Goal: Task Accomplishment & Management: Manage account settings

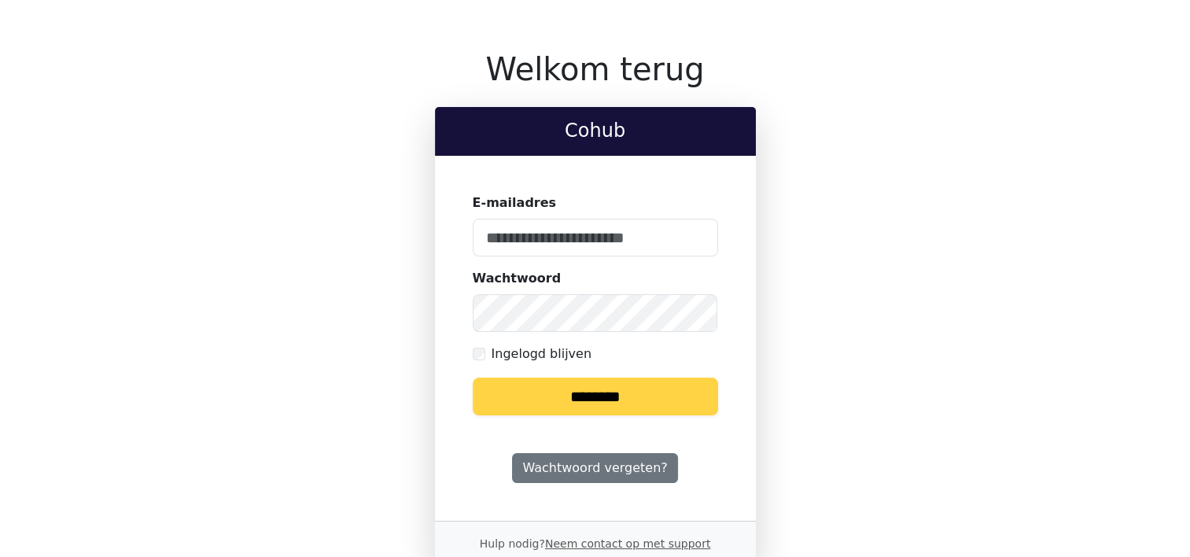
type input "**********"
click at [576, 402] on input "********" at bounding box center [595, 396] width 245 height 38
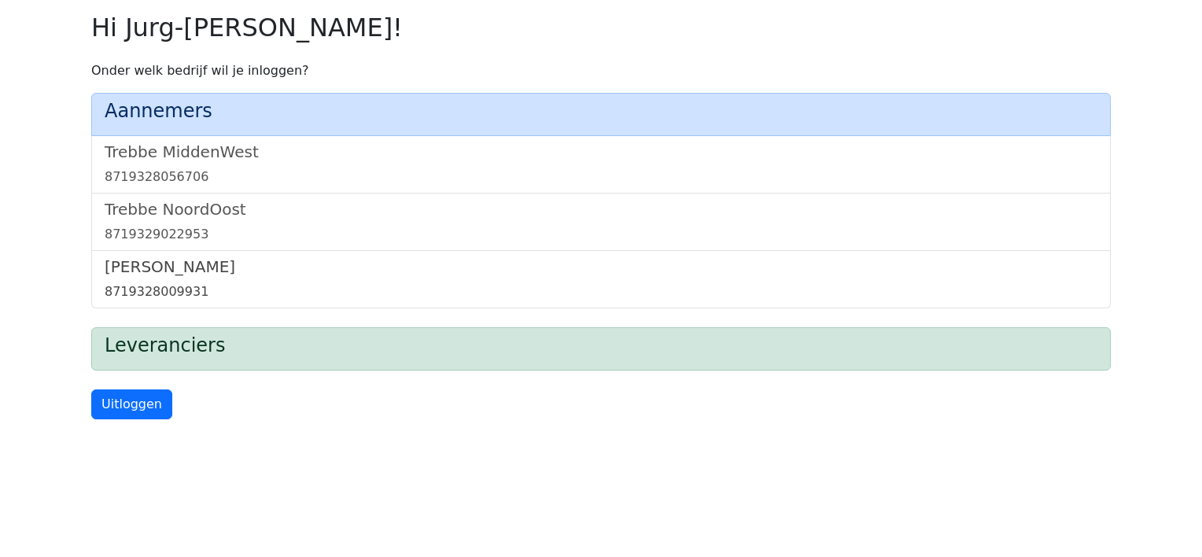
click at [145, 274] on h5 "[PERSON_NAME]" at bounding box center [601, 266] width 992 height 19
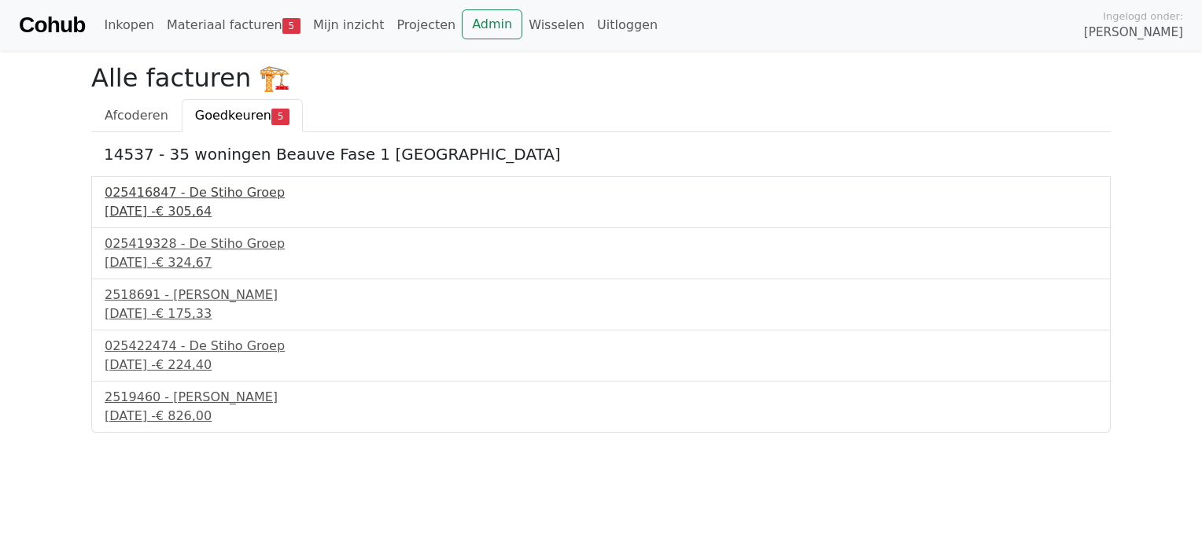
click at [168, 197] on div "025416847 - De Stiho Groep" at bounding box center [601, 192] width 992 height 19
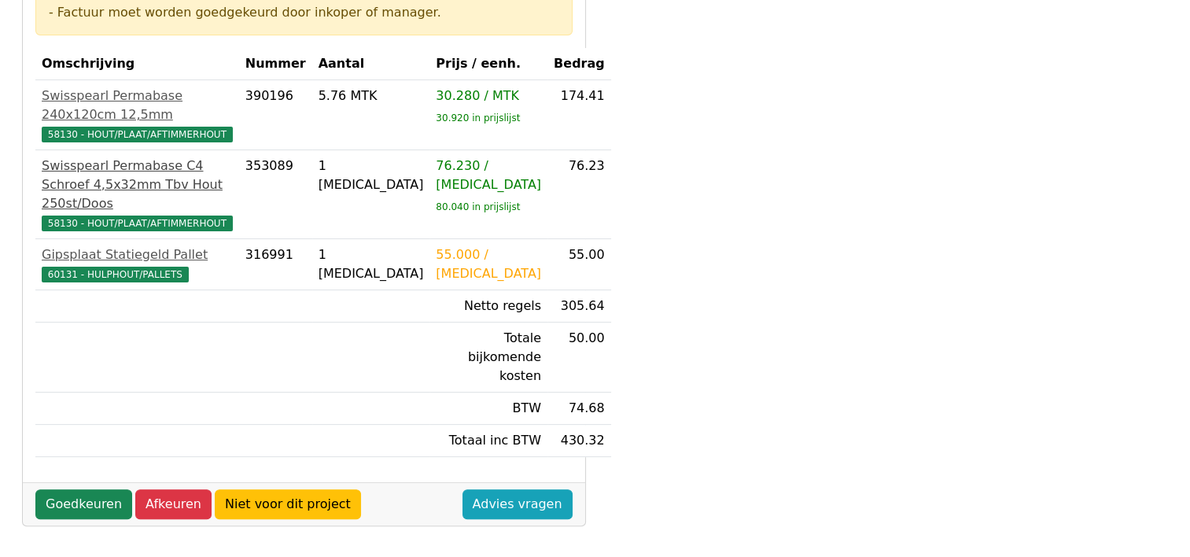
scroll to position [315, 0]
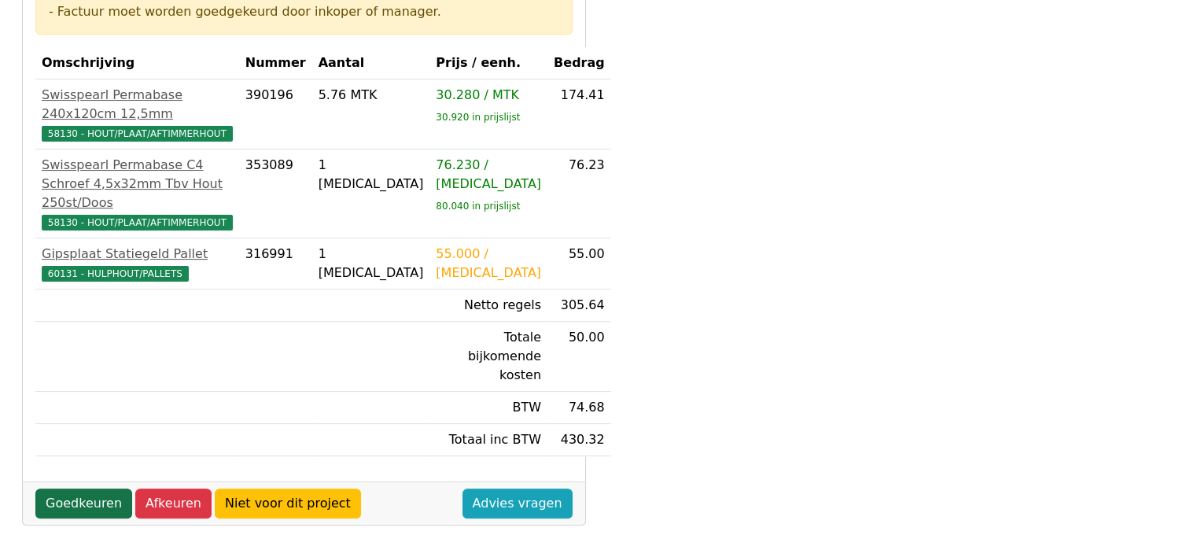
click at [73, 488] on link "Goedkeuren" at bounding box center [83, 503] width 97 height 30
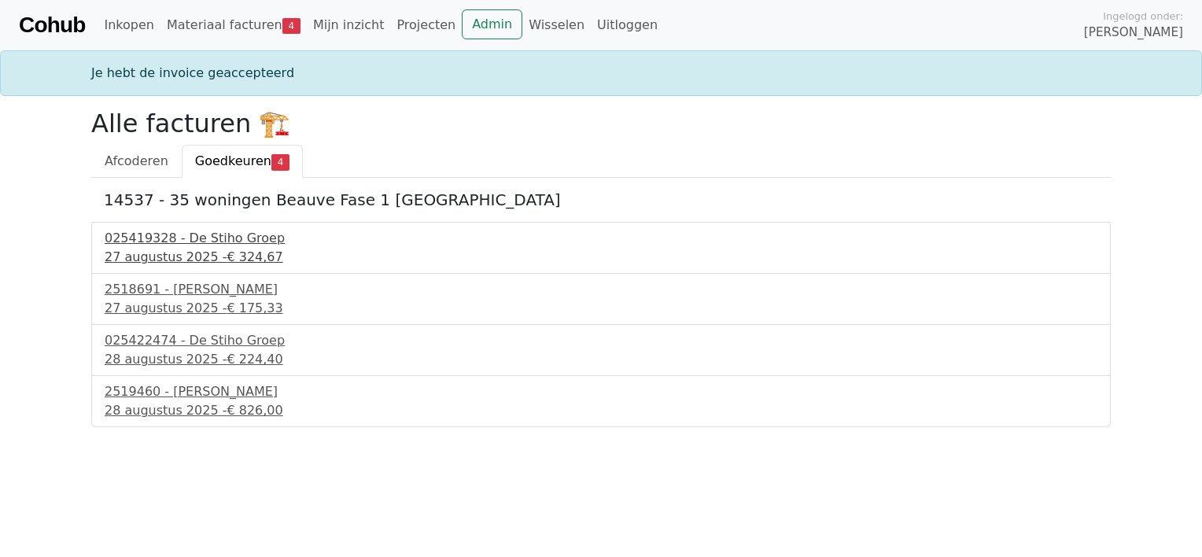
click at [160, 234] on div "025419328 - De Stiho Groep" at bounding box center [601, 238] width 992 height 19
click at [151, 248] on div "27 augustus 2025 - € 324,67" at bounding box center [601, 257] width 992 height 19
click at [165, 296] on div "2518691 - Van Dalen" at bounding box center [601, 289] width 992 height 19
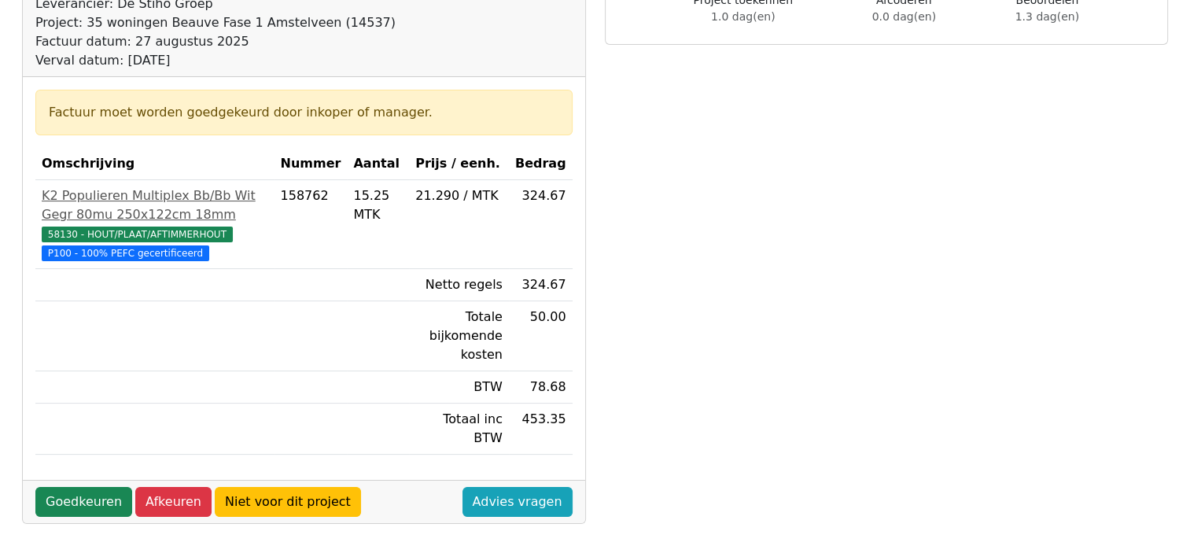
scroll to position [236, 0]
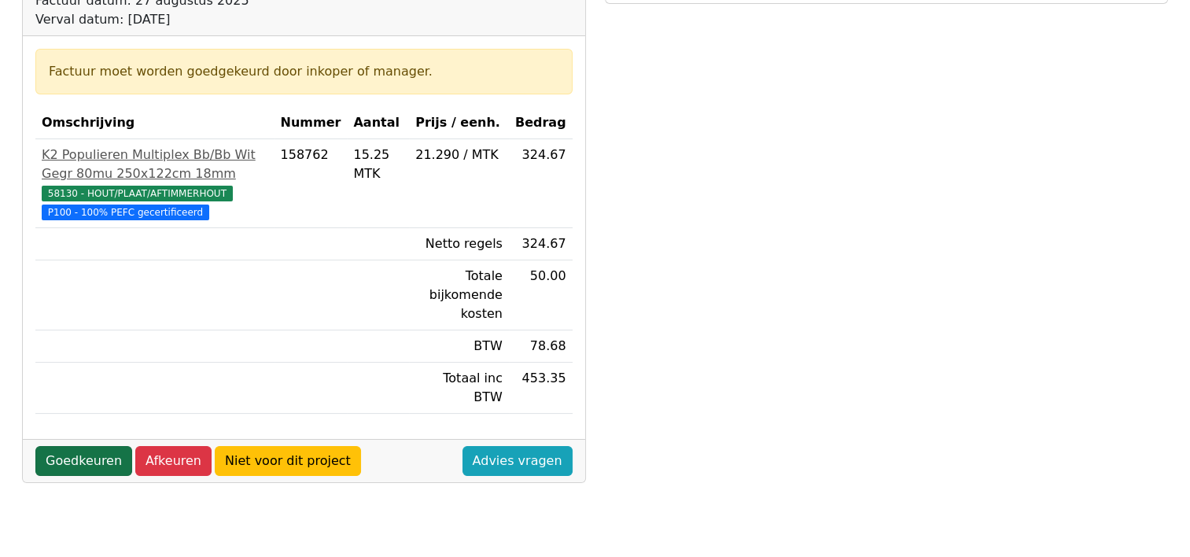
click at [75, 446] on link "Goedkeuren" at bounding box center [83, 461] width 97 height 30
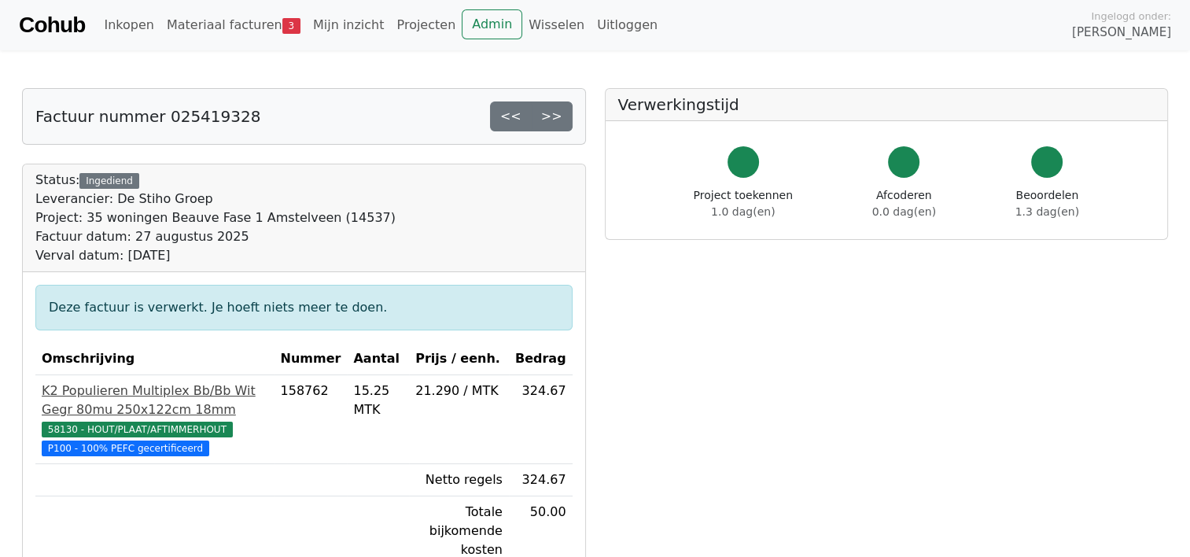
click at [91, 404] on div "K2 Populieren Multiplex Bb/Bb Wit Gegr 80mu 250x122cm 18mm" at bounding box center [155, 400] width 226 height 38
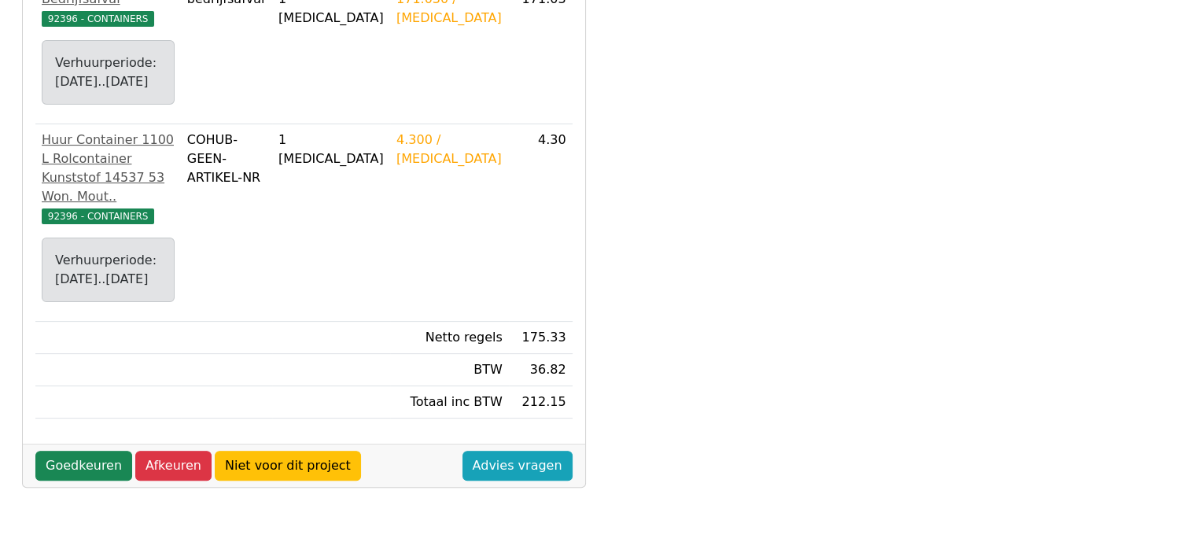
scroll to position [393, 0]
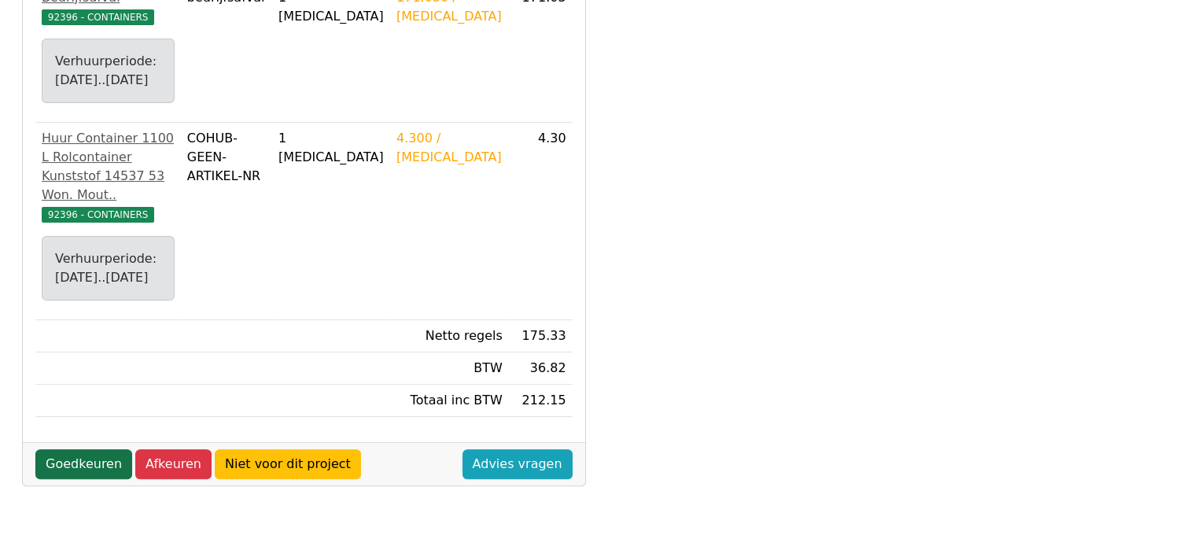
click at [85, 475] on link "Goedkeuren" at bounding box center [83, 464] width 97 height 30
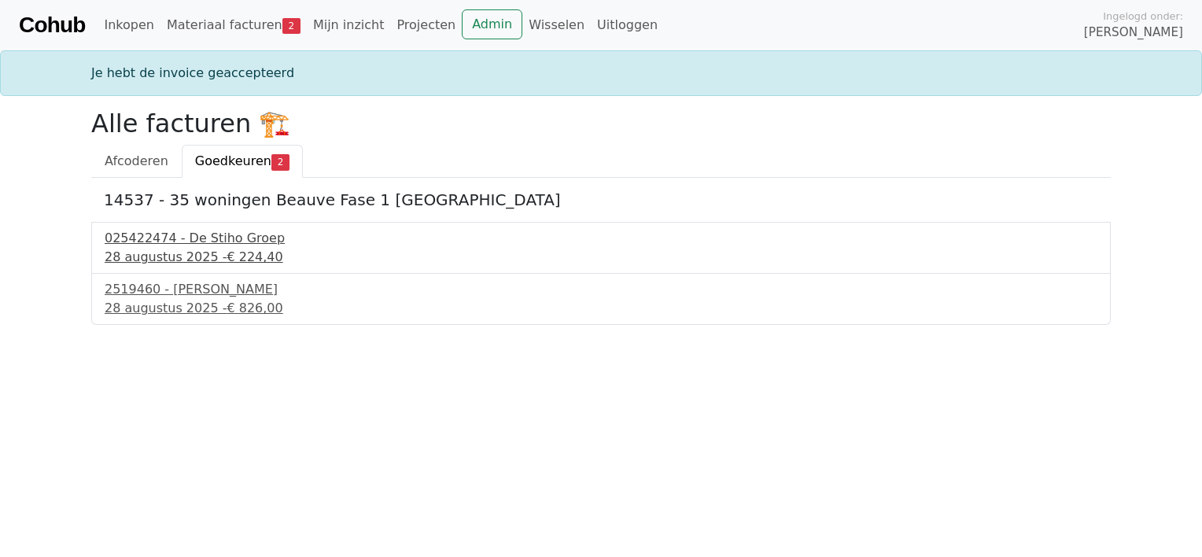
click at [160, 246] on div "025422474 - De Stiho Groep" at bounding box center [601, 238] width 992 height 19
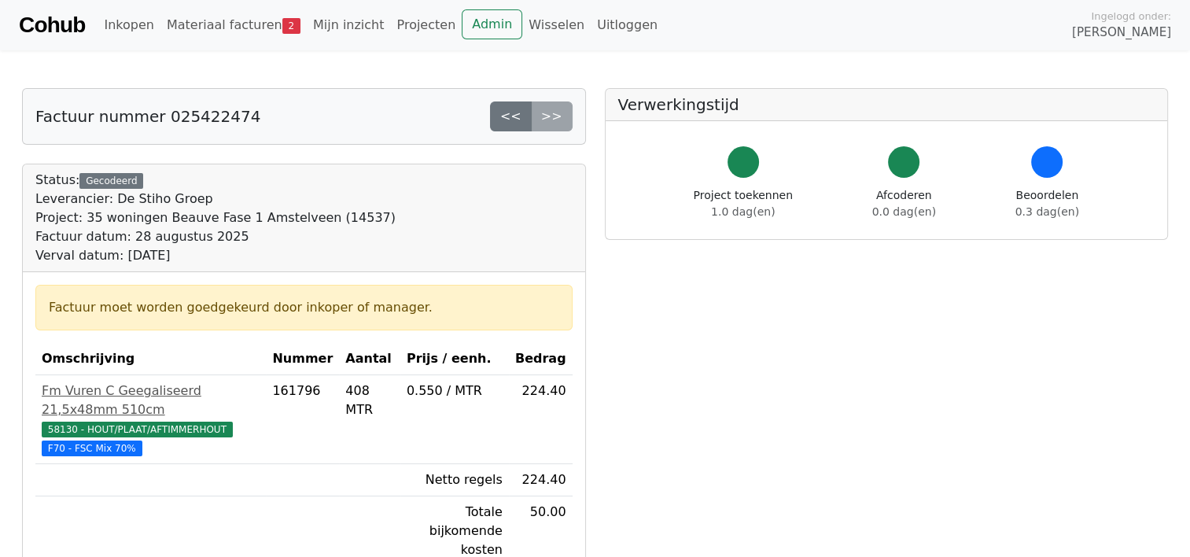
scroll to position [551, 0]
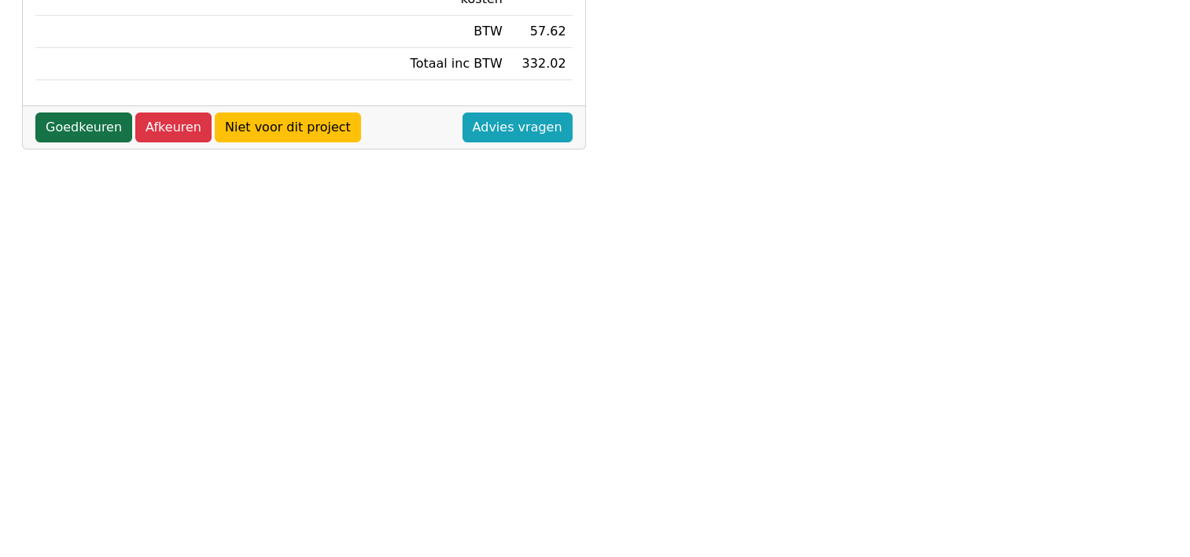
click at [68, 112] on link "Goedkeuren" at bounding box center [83, 127] width 97 height 30
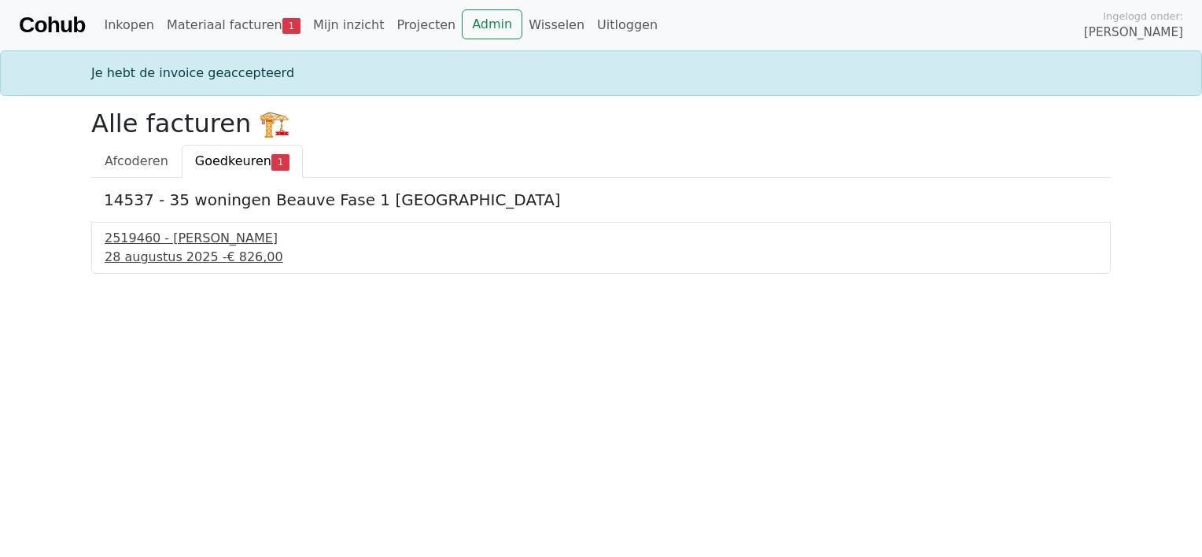
click at [143, 253] on div "[DATE] - € 826,00" at bounding box center [601, 257] width 992 height 19
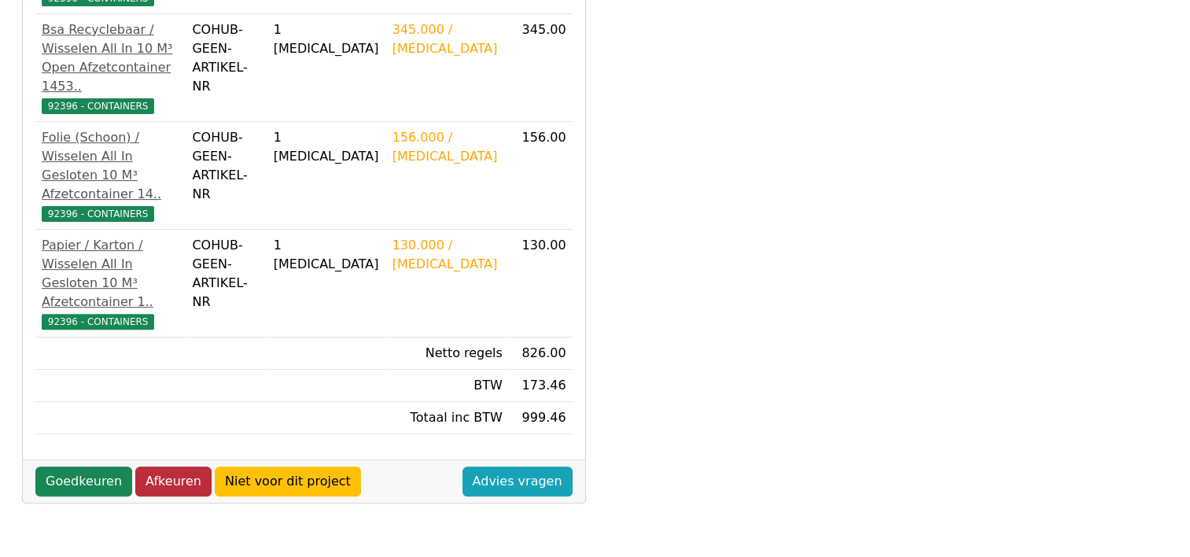
scroll to position [472, 0]
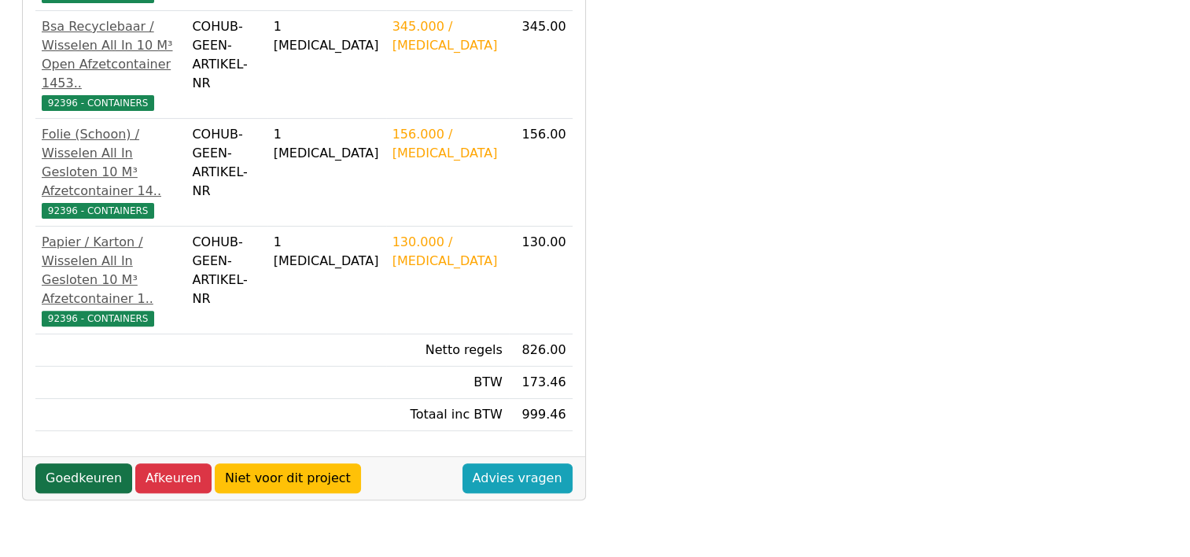
click at [74, 463] on link "Goedkeuren" at bounding box center [83, 478] width 97 height 30
